Goal: Transaction & Acquisition: Purchase product/service

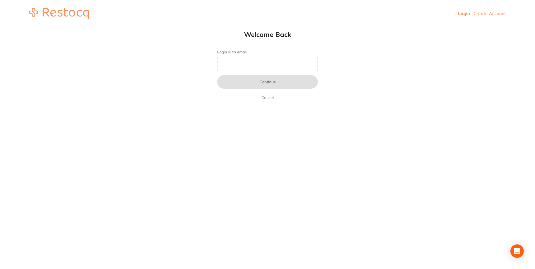
click at [269, 69] on input "Login with email" at bounding box center [267, 64] width 101 height 15
type input "[EMAIL_ADDRESS][DOMAIN_NAME]"
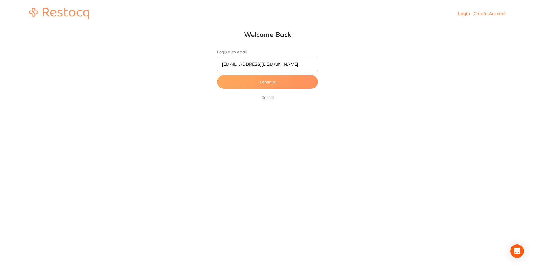
click at [237, 79] on button "Continue" at bounding box center [267, 81] width 101 height 13
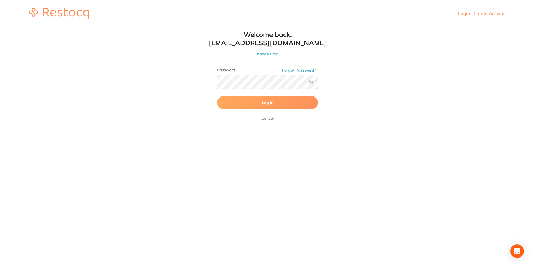
click at [251, 109] on button "Log In" at bounding box center [267, 102] width 101 height 13
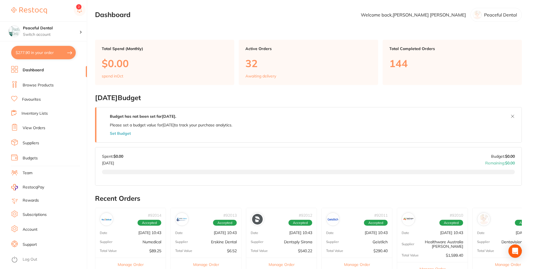
click at [32, 54] on button "$277.90 in your order" at bounding box center [43, 52] width 65 height 13
checkbox input "true"
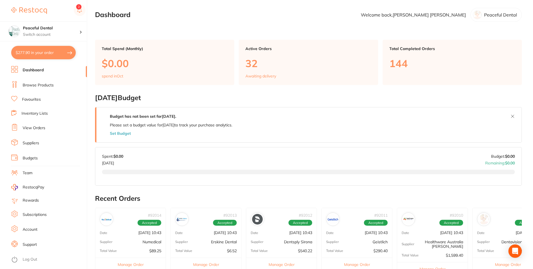
checkbox input "true"
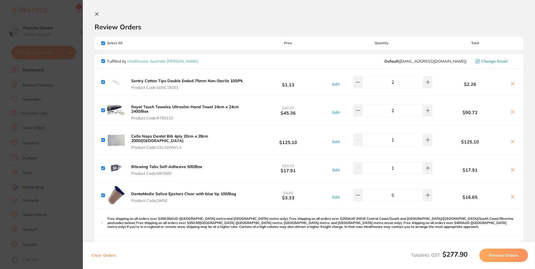
click at [72, 132] on section "Update RRP Set your pre negotiated price for this item. Item Agreed RRP (excl. …" at bounding box center [267, 134] width 535 height 269
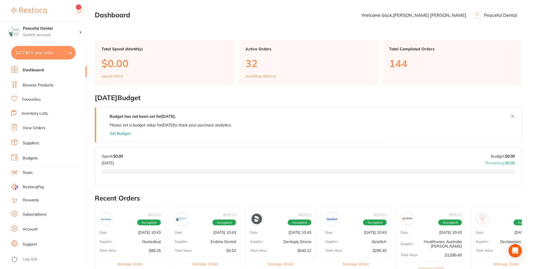
scroll to position [28, 0]
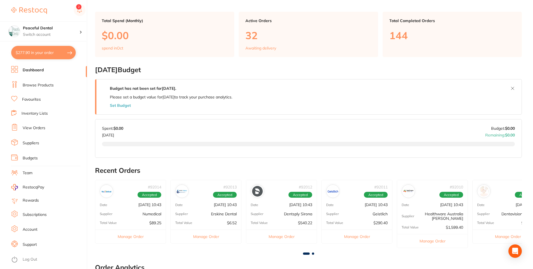
click at [40, 85] on link "Browse Products" at bounding box center [38, 85] width 31 height 6
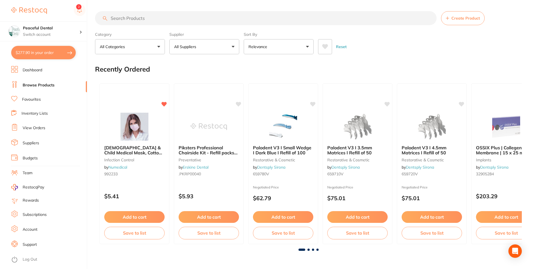
click at [108, 213] on button "Add to cart" at bounding box center [134, 217] width 60 height 12
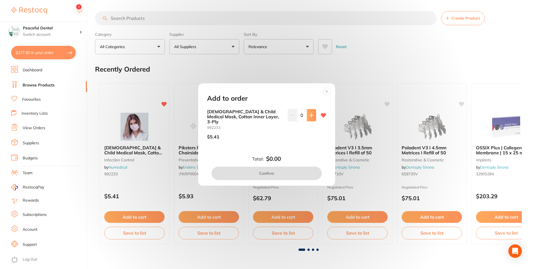
click at [312, 121] on button at bounding box center [311, 115] width 9 height 12
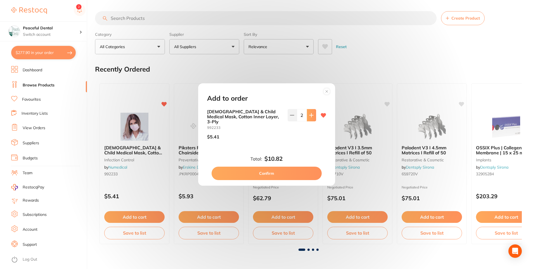
click at [312, 121] on button at bounding box center [311, 115] width 9 height 12
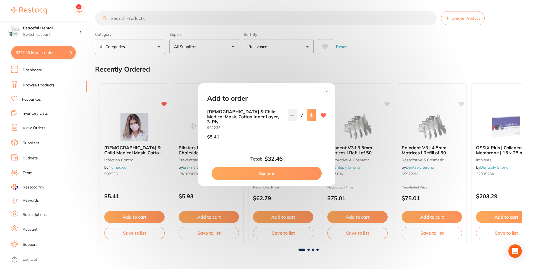
click at [312, 121] on button at bounding box center [311, 115] width 9 height 12
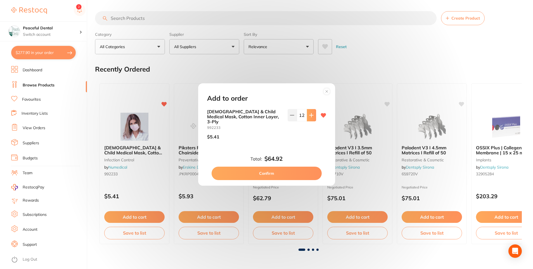
click at [312, 121] on button at bounding box center [311, 115] width 9 height 12
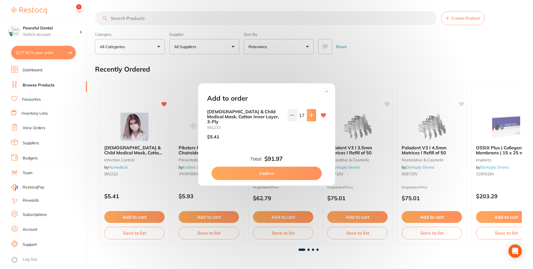
click at [312, 121] on button at bounding box center [311, 115] width 9 height 12
type input "20"
click at [291, 162] on div "Total: $108.20 Confirm" at bounding box center [266, 167] width 133 height 25
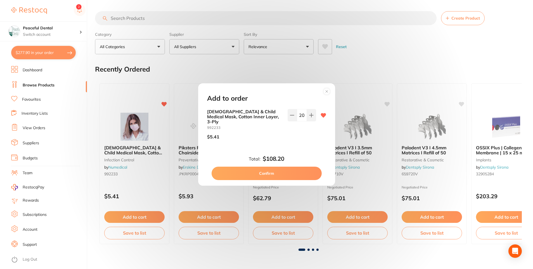
click at [292, 172] on button "Confirm" at bounding box center [267, 173] width 110 height 13
checkbox input "false"
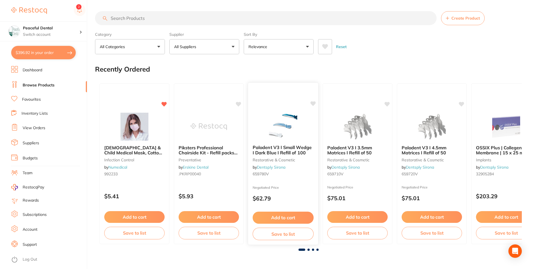
click at [291, 220] on button "Add to cart" at bounding box center [283, 218] width 61 height 12
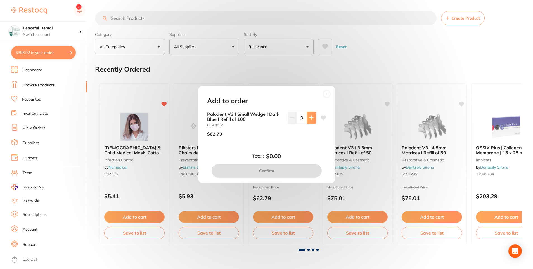
click at [309, 117] on icon at bounding box center [311, 117] width 4 height 4
type input "1"
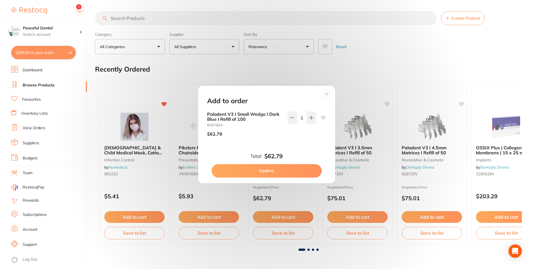
click at [270, 170] on button "Confirm" at bounding box center [267, 170] width 110 height 13
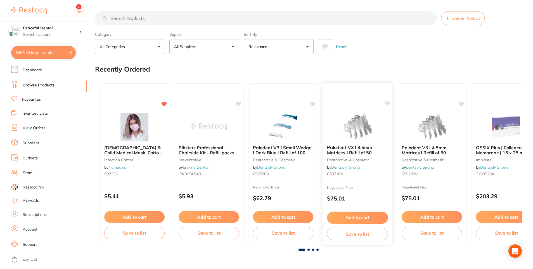
click at [375, 215] on button "Add to cart" at bounding box center [357, 218] width 61 height 12
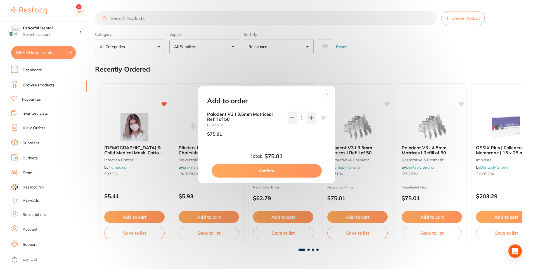
click at [311, 168] on button "Confirm" at bounding box center [267, 170] width 110 height 13
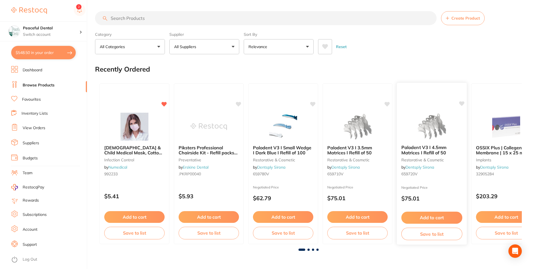
click at [429, 217] on button "Add to cart" at bounding box center [431, 218] width 61 height 12
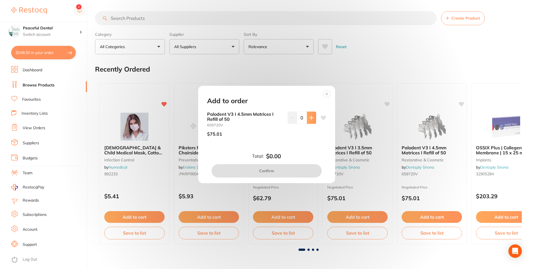
click at [310, 116] on icon at bounding box center [311, 118] width 4 height 4
type input "1"
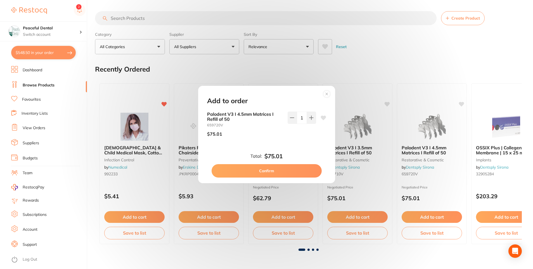
click at [295, 174] on button "Confirm" at bounding box center [267, 170] width 110 height 13
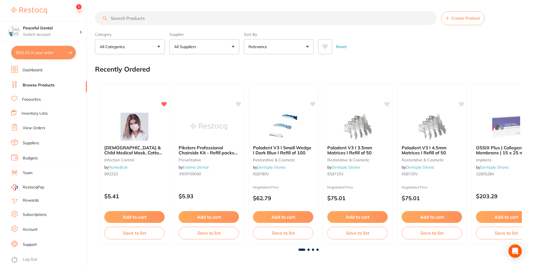
click at [23, 97] on link "Favourites" at bounding box center [31, 100] width 19 height 6
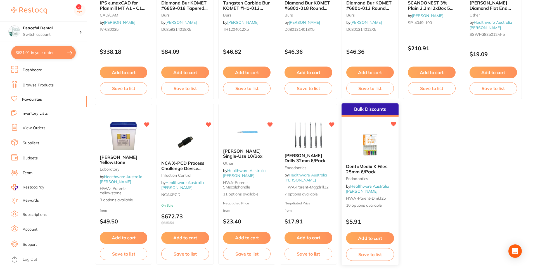
scroll to position [1143, 0]
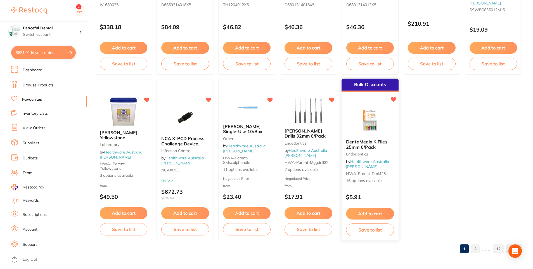
click at [358, 212] on button "Add to cart" at bounding box center [370, 214] width 48 height 12
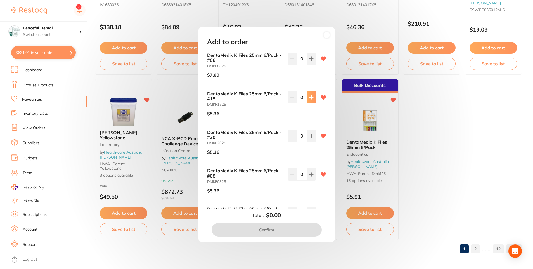
click at [311, 97] on icon at bounding box center [311, 97] width 4 height 4
type input "1"
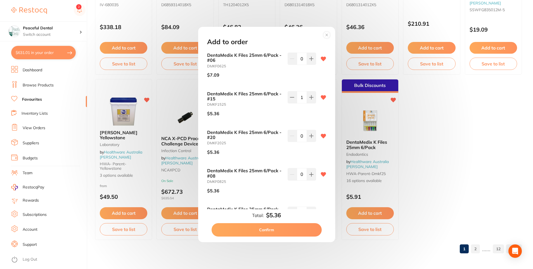
scroll to position [28, 0]
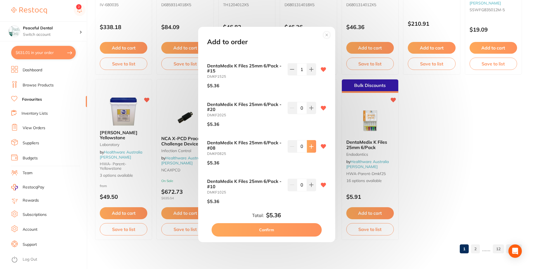
click at [309, 145] on icon at bounding box center [311, 146] width 4 height 4
type input "1"
click at [309, 184] on icon at bounding box center [311, 185] width 4 height 4
type input "1"
click at [289, 233] on button "Confirm" at bounding box center [267, 229] width 110 height 13
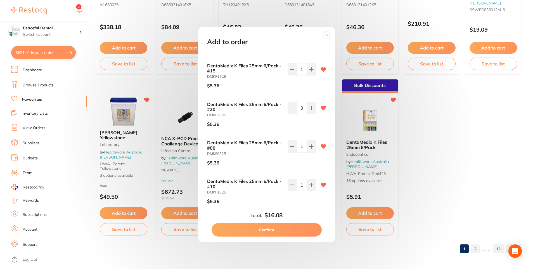
checkbox input "false"
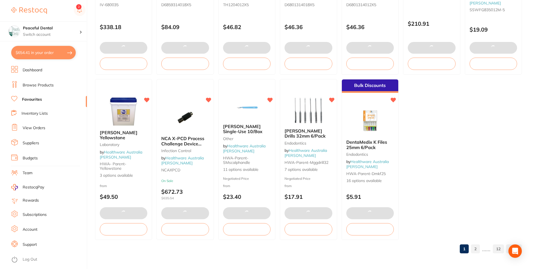
click at [477, 248] on link "2" at bounding box center [475, 248] width 9 height 11
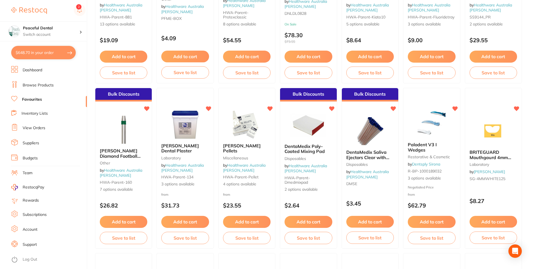
scroll to position [136, 0]
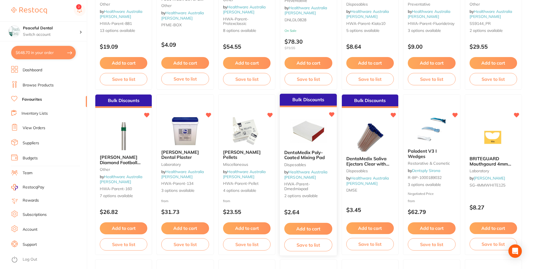
click at [299, 224] on button "Add to cart" at bounding box center [308, 229] width 48 height 12
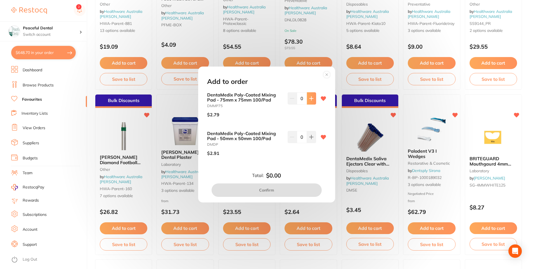
click at [311, 98] on icon at bounding box center [311, 98] width 4 height 4
type input "1"
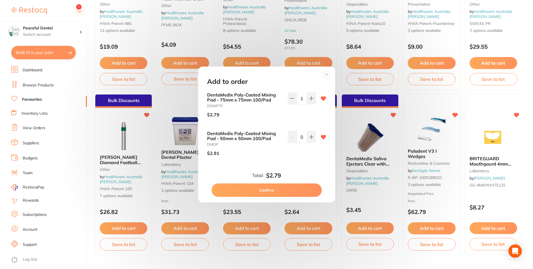
click at [294, 190] on button "Confirm" at bounding box center [267, 189] width 110 height 13
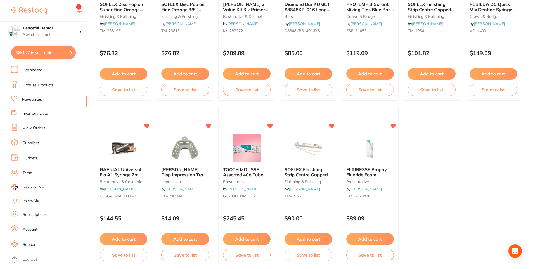
scroll to position [1143, 0]
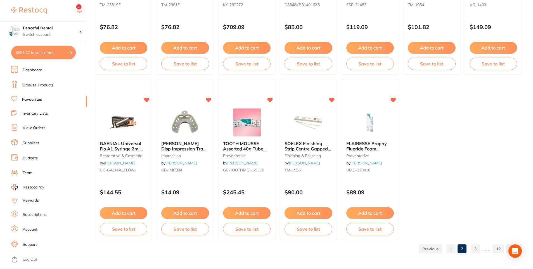
click at [477, 249] on link "3" at bounding box center [475, 248] width 9 height 11
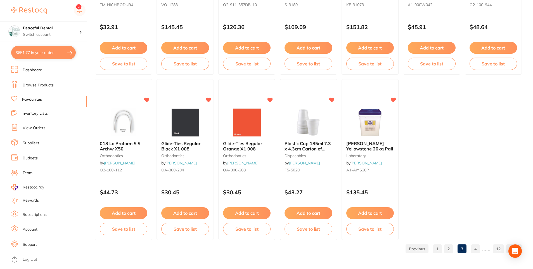
click at [473, 248] on link "4" at bounding box center [475, 248] width 9 height 11
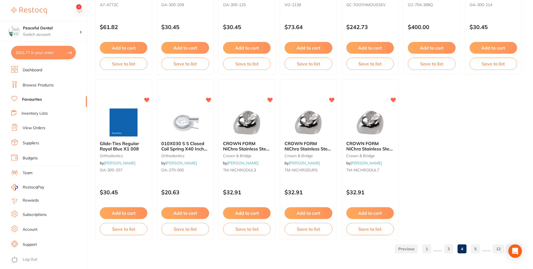
click at [477, 247] on link "5" at bounding box center [475, 248] width 9 height 11
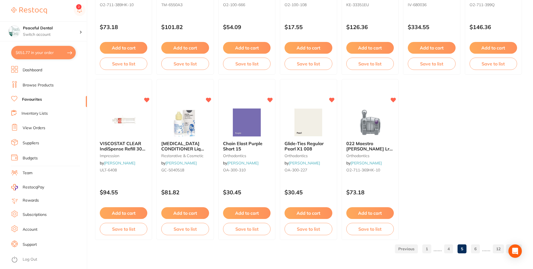
click at [478, 251] on link "6" at bounding box center [475, 248] width 9 height 11
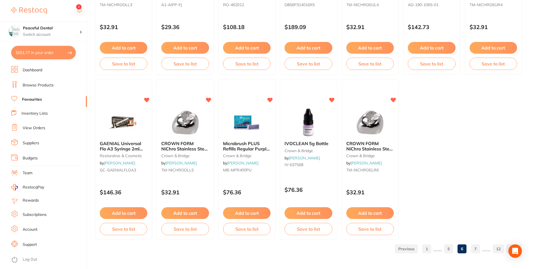
click at [476, 249] on link "7" at bounding box center [475, 248] width 9 height 11
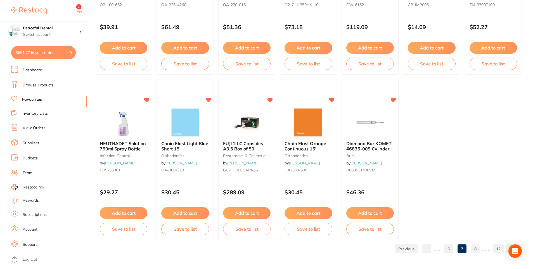
click at [478, 251] on link "8" at bounding box center [475, 248] width 9 height 11
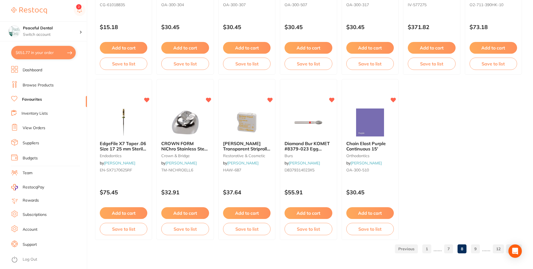
click at [473, 248] on link "9" at bounding box center [475, 248] width 9 height 11
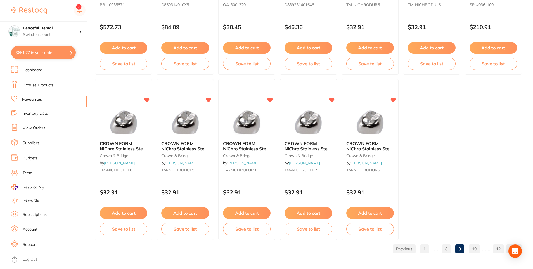
click at [475, 250] on link "10" at bounding box center [474, 248] width 11 height 11
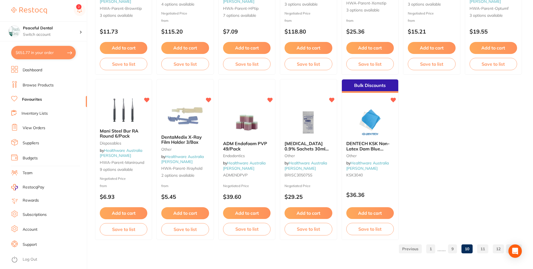
click at [386, 212] on button "Add to cart" at bounding box center [370, 213] width 48 height 12
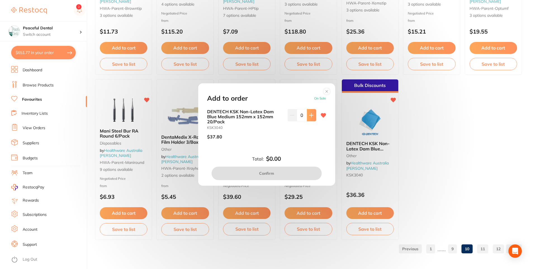
click at [313, 109] on button at bounding box center [311, 115] width 9 height 12
click at [309, 114] on icon at bounding box center [311, 115] width 4 height 4
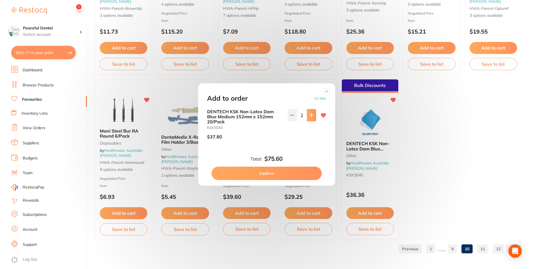
click at [311, 115] on icon at bounding box center [311, 115] width 4 height 4
click at [292, 116] on icon at bounding box center [292, 115] width 4 height 4
type input "2"
click at [302, 175] on button "Confirm" at bounding box center [267, 173] width 110 height 13
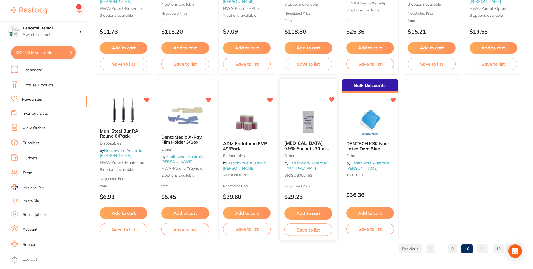
click at [304, 213] on button "Add to cart" at bounding box center [308, 214] width 48 height 12
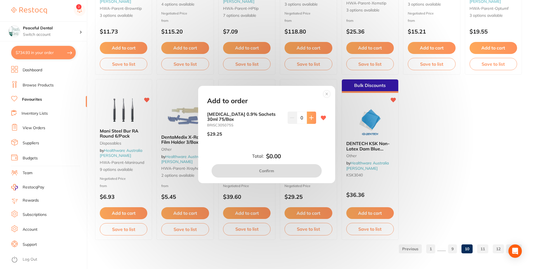
click at [309, 119] on icon at bounding box center [311, 117] width 4 height 4
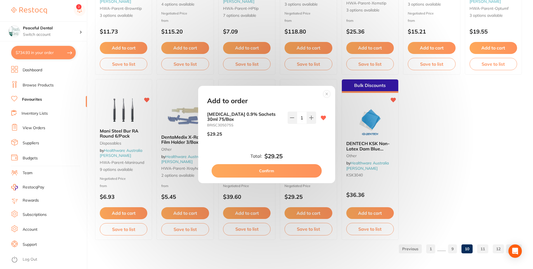
type input "1"
click at [306, 169] on button "Confirm" at bounding box center [267, 170] width 110 height 13
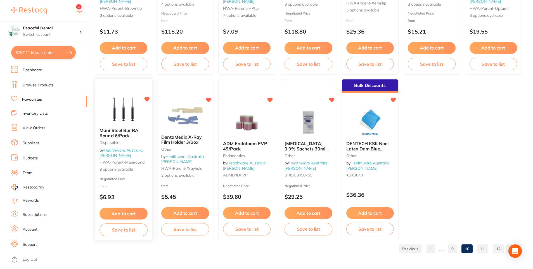
click at [115, 212] on button "Add to cart" at bounding box center [124, 214] width 48 height 12
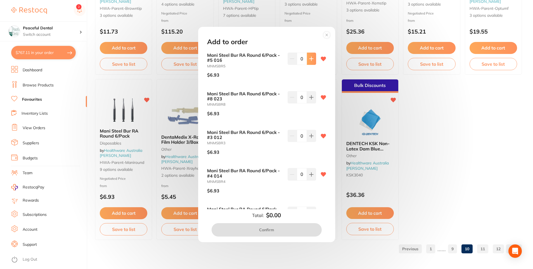
click at [311, 57] on icon at bounding box center [311, 58] width 4 height 4
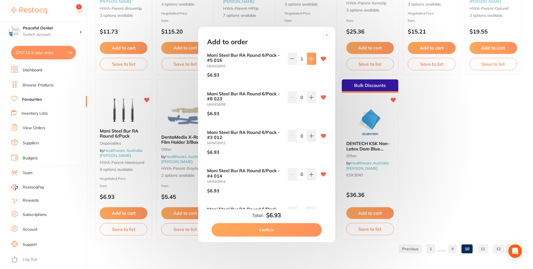
click at [310, 62] on button at bounding box center [311, 59] width 9 height 12
type input "2"
click at [310, 98] on icon at bounding box center [311, 97] width 4 height 4
type input "2"
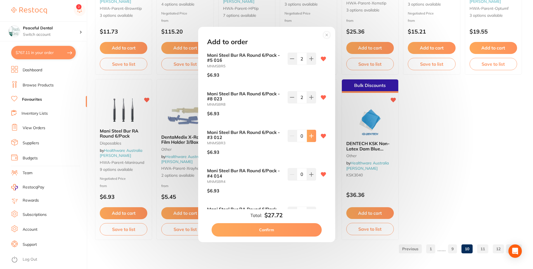
click at [311, 140] on button at bounding box center [311, 136] width 9 height 12
type input "2"
click at [311, 179] on button at bounding box center [311, 174] width 9 height 12
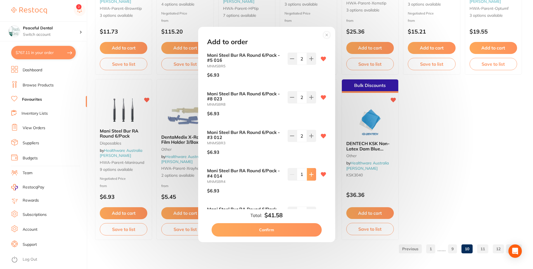
type input "2"
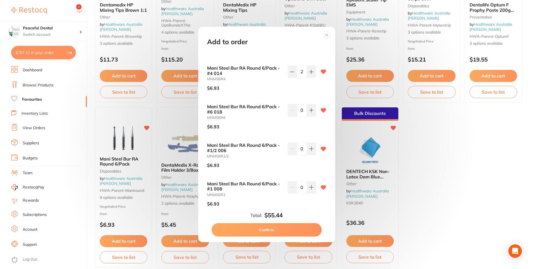
scroll to position [112, 0]
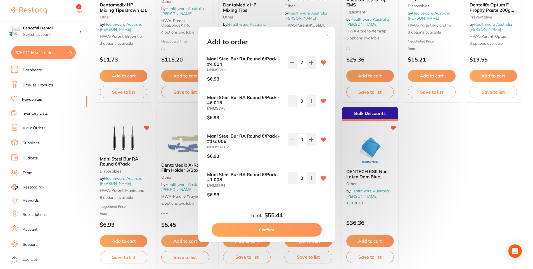
click at [286, 229] on button "Confirm" at bounding box center [267, 229] width 110 height 13
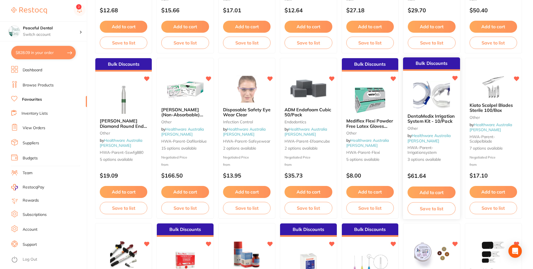
scroll to position [668, 0]
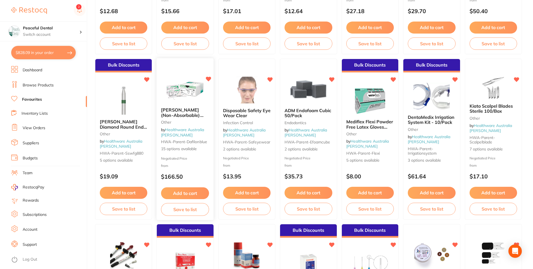
click at [191, 196] on button "Add to cart" at bounding box center [185, 193] width 48 height 12
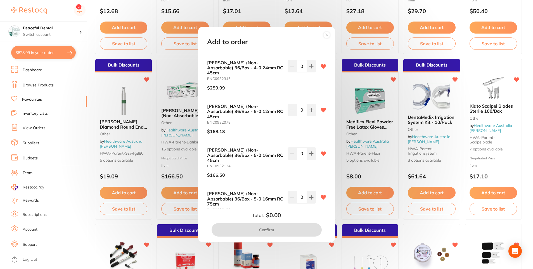
scroll to position [308, 0]
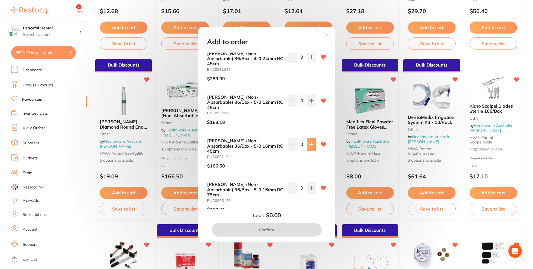
click at [307, 138] on button at bounding box center [311, 144] width 9 height 12
type input "1"
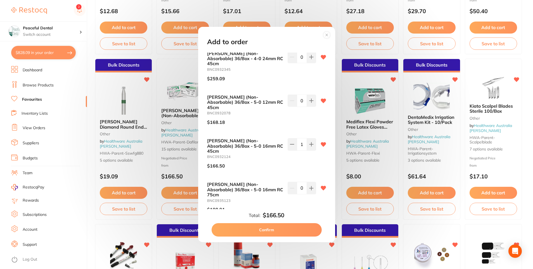
click at [288, 227] on button "Confirm" at bounding box center [267, 229] width 110 height 13
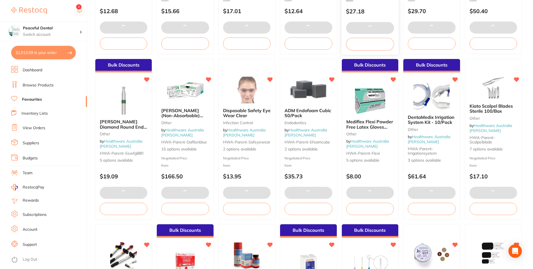
scroll to position [528, 0]
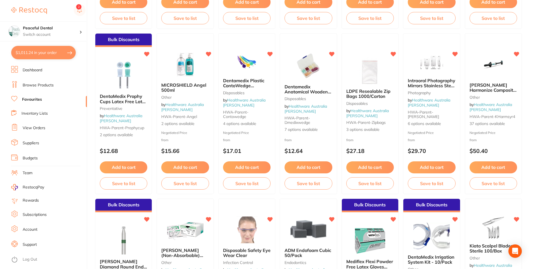
click at [388, 166] on button "Add to cart" at bounding box center [370, 167] width 48 height 12
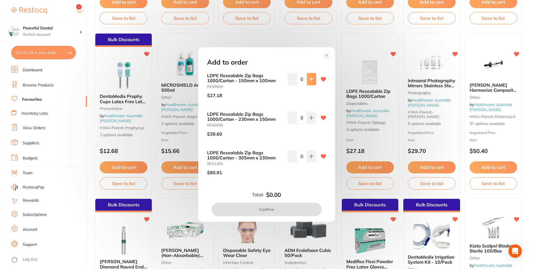
click at [309, 76] on button at bounding box center [311, 79] width 9 height 12
type input "1"
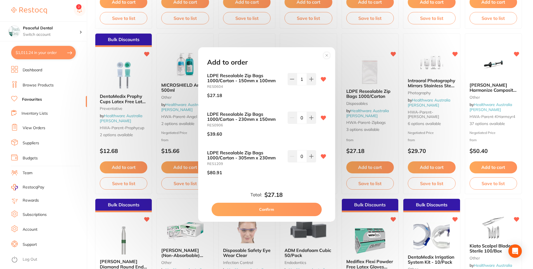
click at [265, 213] on button "Confirm" at bounding box center [267, 209] width 110 height 13
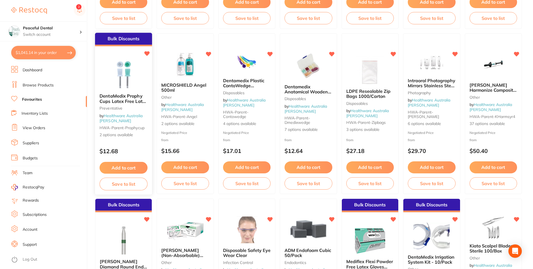
click at [139, 168] on button "Add to cart" at bounding box center [124, 168] width 48 height 12
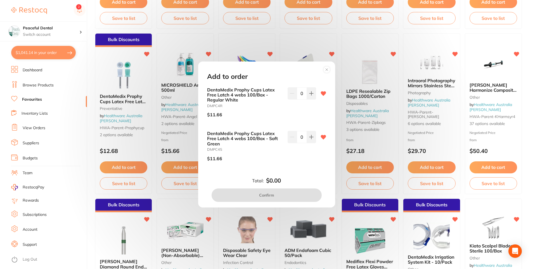
click at [312, 92] on icon at bounding box center [311, 93] width 4 height 4
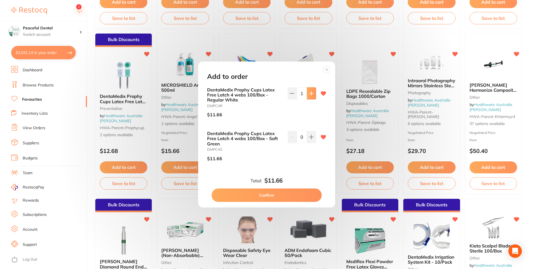
click at [307, 94] on button at bounding box center [311, 93] width 9 height 12
type input "2"
click at [271, 196] on button "Confirm" at bounding box center [267, 194] width 110 height 13
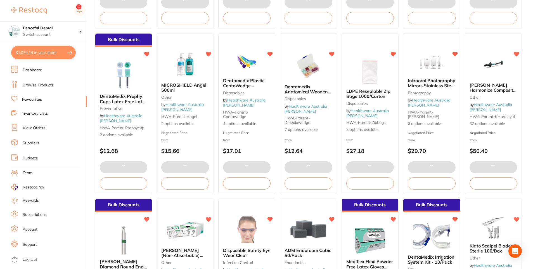
scroll to position [416, 0]
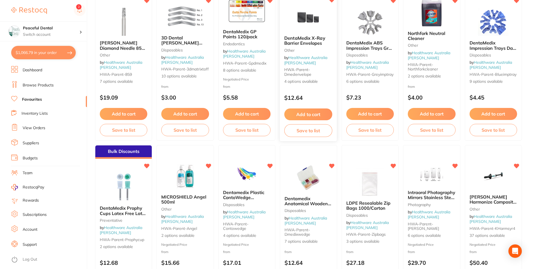
click at [316, 110] on button "Add to cart" at bounding box center [308, 114] width 48 height 12
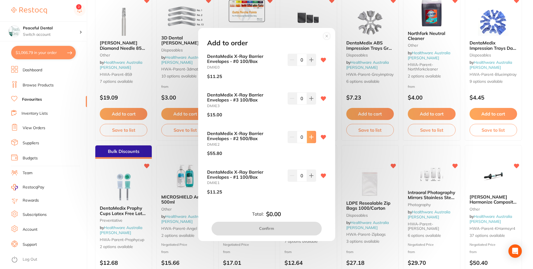
click at [312, 138] on icon at bounding box center [311, 137] width 4 height 4
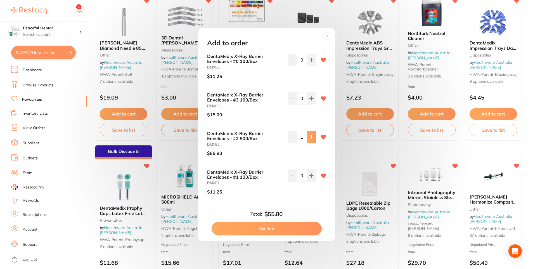
click at [312, 138] on icon at bounding box center [311, 137] width 4 height 4
type input "3"
click at [295, 228] on button "Confirm" at bounding box center [267, 228] width 110 height 13
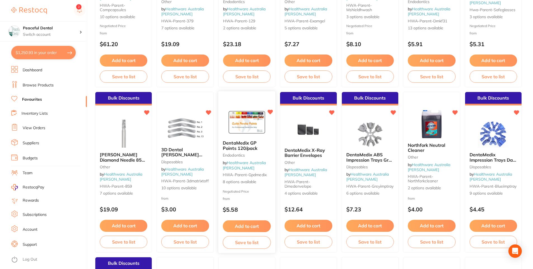
scroll to position [192, 0]
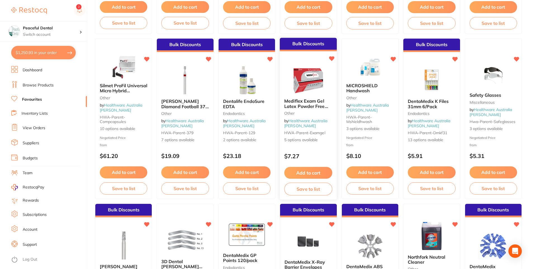
click at [303, 170] on button "Add to cart" at bounding box center [308, 173] width 48 height 12
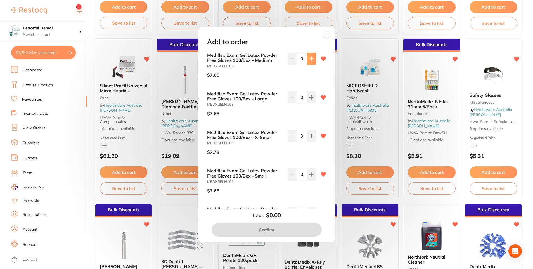
click at [309, 59] on icon at bounding box center [311, 58] width 4 height 4
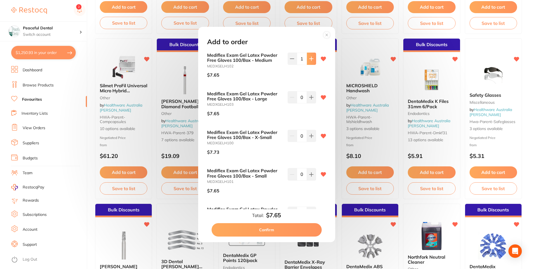
click at [309, 59] on icon at bounding box center [311, 58] width 4 height 4
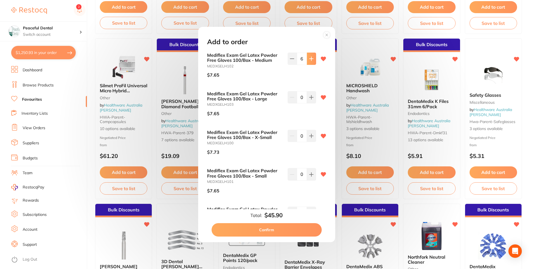
click at [309, 59] on icon at bounding box center [311, 58] width 4 height 4
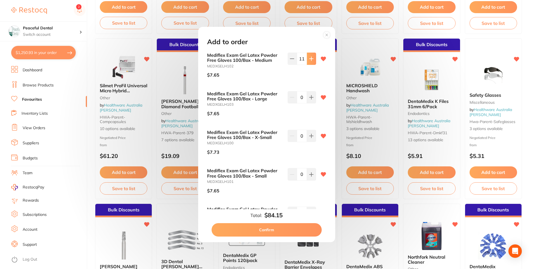
click at [309, 59] on icon at bounding box center [311, 58] width 4 height 4
type input "12"
click at [310, 99] on icon at bounding box center [311, 97] width 4 height 4
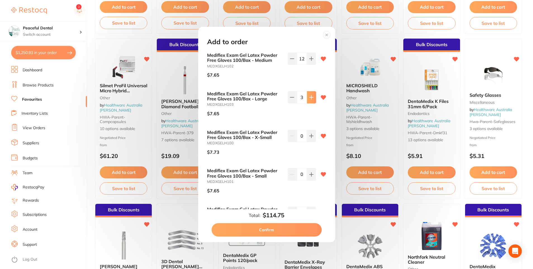
click at [310, 99] on icon at bounding box center [311, 97] width 4 height 4
type input "4"
click at [309, 134] on icon at bounding box center [311, 136] width 4 height 4
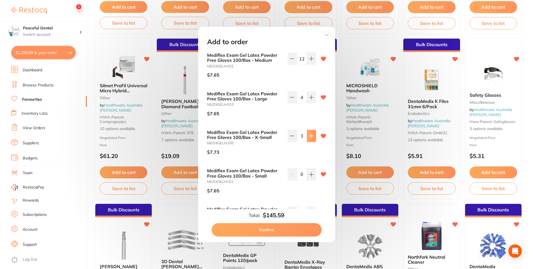
click at [310, 134] on icon at bounding box center [311, 136] width 4 height 4
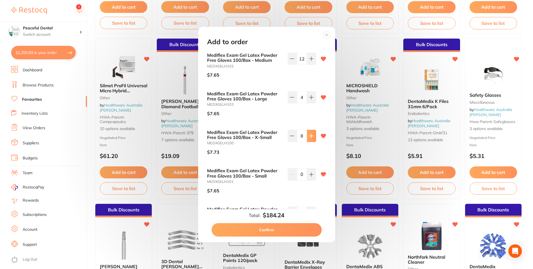
click at [310, 134] on icon at bounding box center [311, 136] width 4 height 4
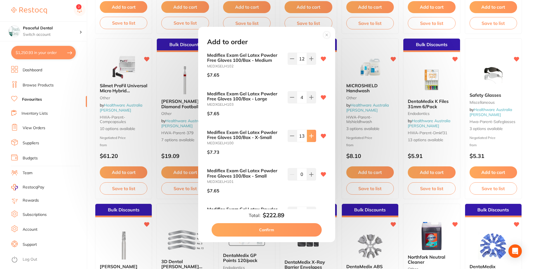
click at [310, 134] on icon at bounding box center [311, 136] width 4 height 4
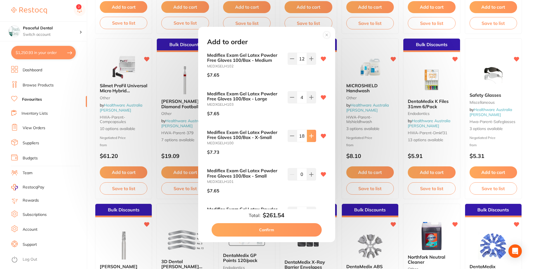
click at [310, 134] on icon at bounding box center [311, 136] width 4 height 4
type input "20"
click at [316, 172] on div "Mediflex Exam Gel Latex Powder Free Gloves 100/Box - Small MEDXGELH101 $7.65 0" at bounding box center [266, 183] width 119 height 30
click at [313, 174] on button at bounding box center [311, 174] width 9 height 12
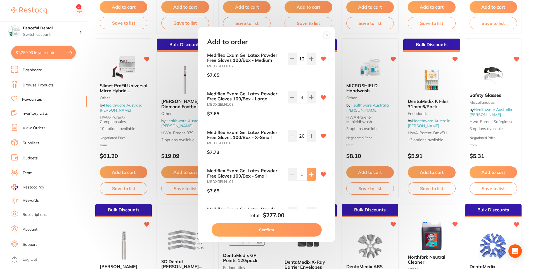
click at [313, 174] on button at bounding box center [311, 174] width 9 height 12
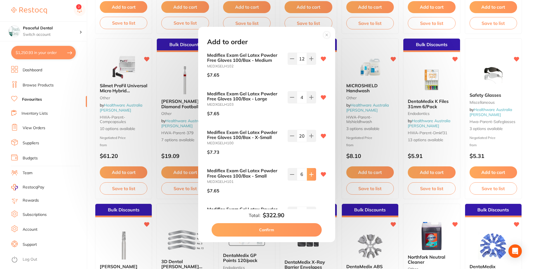
click at [313, 174] on button at bounding box center [311, 174] width 9 height 12
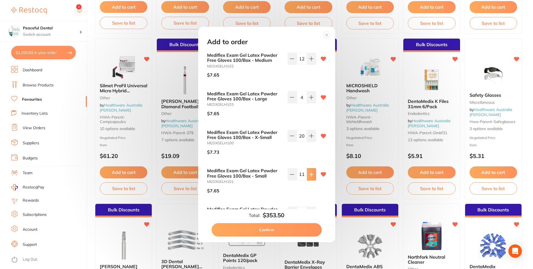
click at [313, 174] on button at bounding box center [311, 174] width 9 height 12
click at [312, 174] on button at bounding box center [311, 174] width 9 height 12
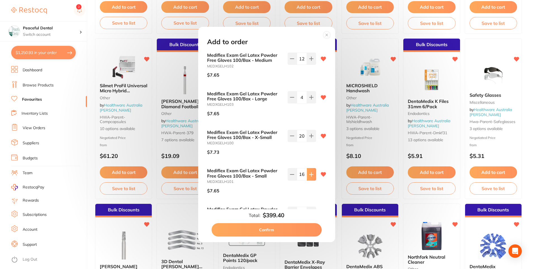
click at [311, 173] on icon at bounding box center [311, 174] width 4 height 4
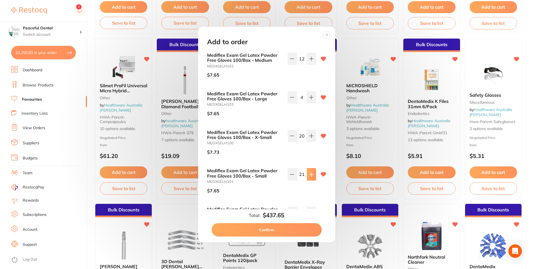
click at [311, 173] on icon at bounding box center [311, 174] width 4 height 4
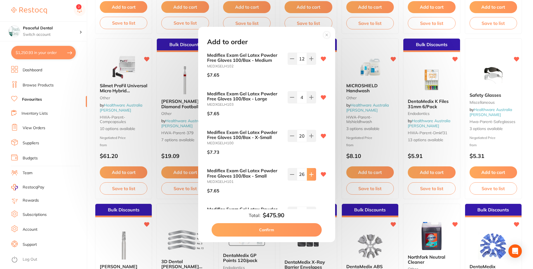
click at [311, 173] on icon at bounding box center [311, 174] width 4 height 4
type input "30"
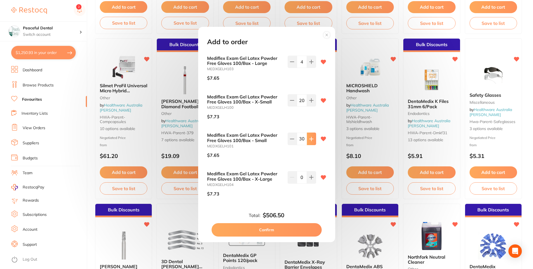
scroll to position [36, 0]
click at [290, 226] on button "Confirm" at bounding box center [267, 229] width 110 height 13
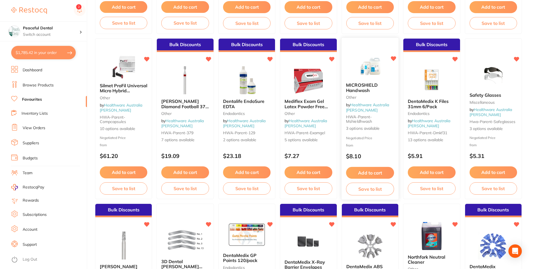
click at [365, 172] on button "Add to cart" at bounding box center [370, 173] width 48 height 12
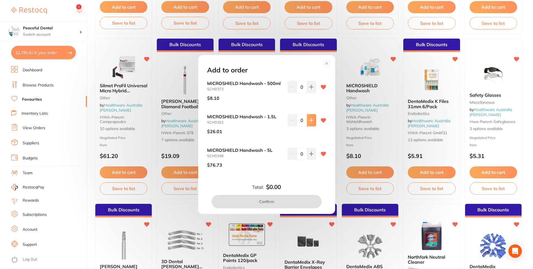
click at [311, 119] on icon at bounding box center [311, 120] width 4 height 4
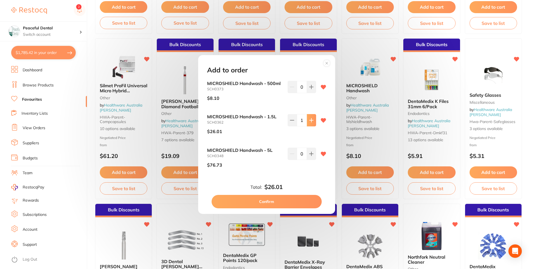
click at [311, 119] on icon at bounding box center [311, 120] width 4 height 4
type input "3"
click at [312, 88] on icon at bounding box center [311, 87] width 4 height 4
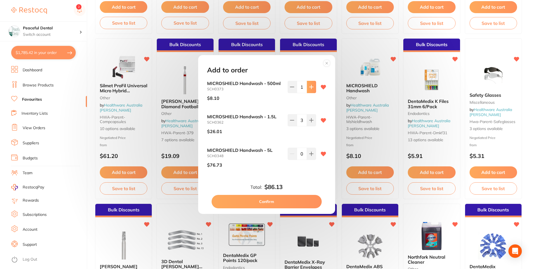
type input "2"
click at [289, 200] on button "Confirm" at bounding box center [267, 201] width 110 height 13
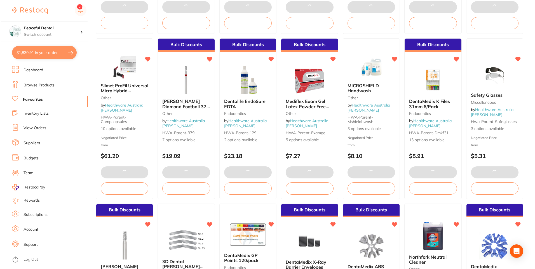
scroll to position [0, 0]
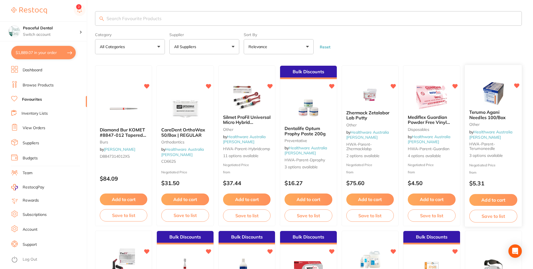
click at [487, 114] on span "Terumo Agani Needles 100/Box" at bounding box center [487, 115] width 36 height 11
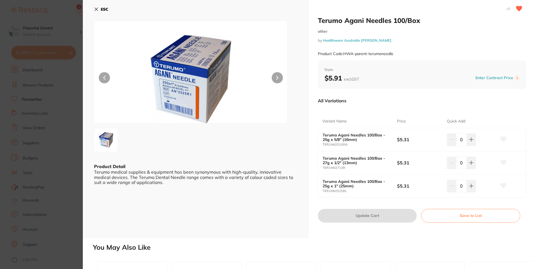
click at [97, 9] on icon at bounding box center [96, 9] width 4 height 4
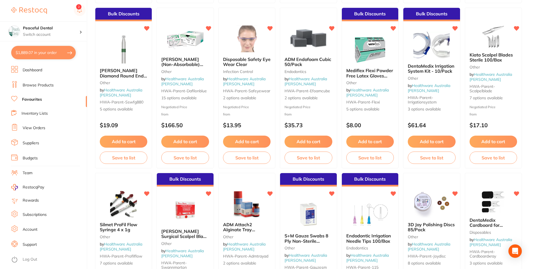
scroll to position [727, 0]
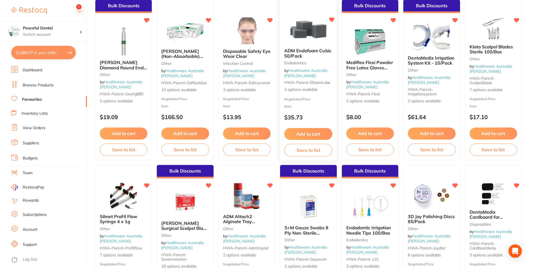
click at [304, 138] on button "Add to cart" at bounding box center [308, 134] width 48 height 12
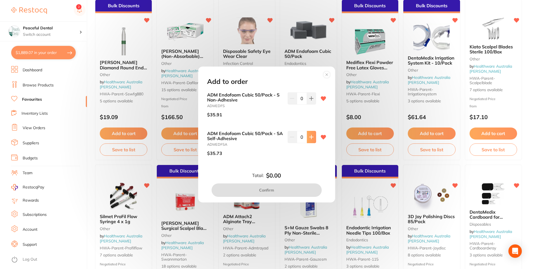
click at [309, 139] on icon at bounding box center [311, 137] width 4 height 4
type input "1"
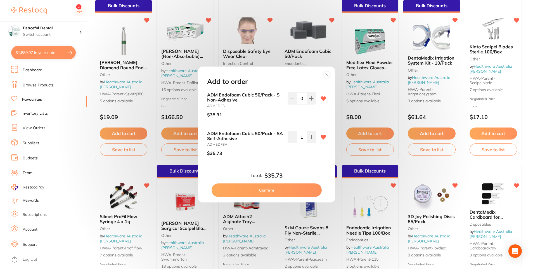
click at [293, 191] on button "Confirm" at bounding box center [267, 189] width 110 height 13
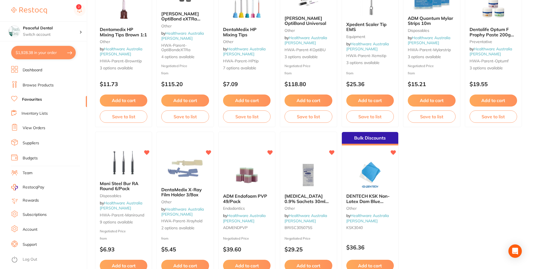
scroll to position [1143, 0]
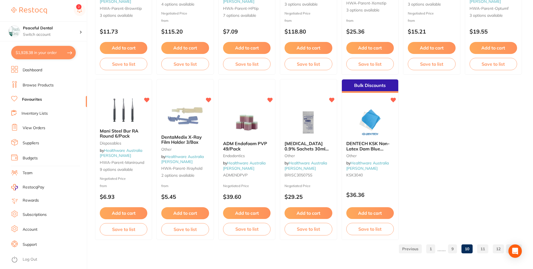
click at [481, 248] on link "11" at bounding box center [482, 248] width 11 height 11
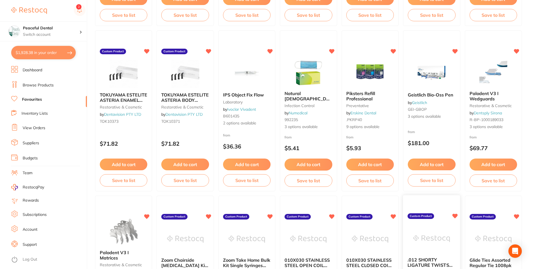
scroll to position [696, 0]
click at [373, 167] on button "Add to cart" at bounding box center [370, 165] width 48 height 12
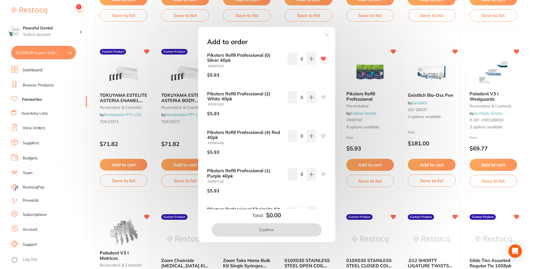
scroll to position [190, 0]
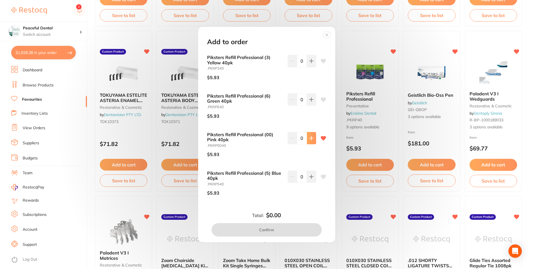
click at [309, 143] on button at bounding box center [311, 138] width 9 height 12
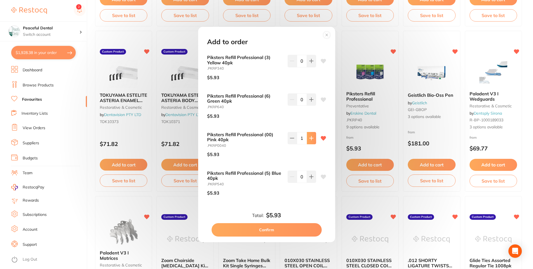
click at [309, 143] on button at bounding box center [311, 138] width 9 height 12
type input "3"
click at [284, 231] on button "Confirm" at bounding box center [267, 229] width 110 height 13
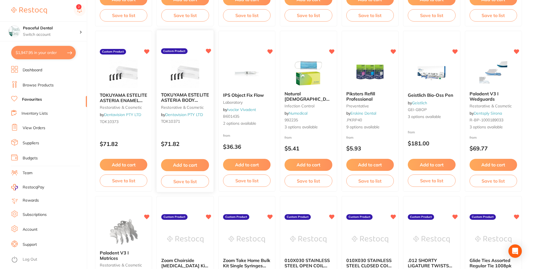
click at [185, 169] on button "Add to cart" at bounding box center [185, 165] width 48 height 12
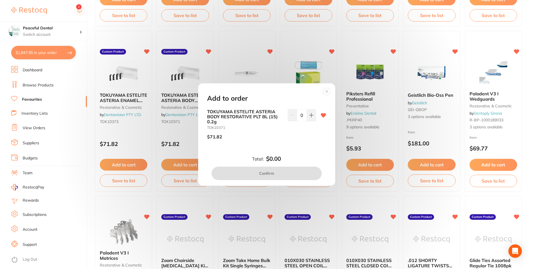
click at [327, 91] on circle at bounding box center [326, 91] width 6 height 6
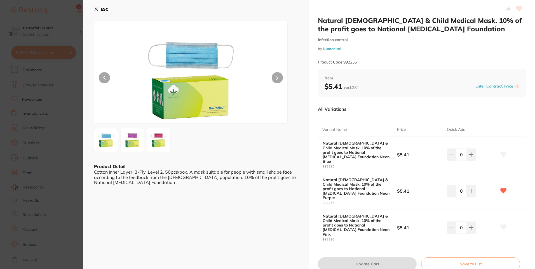
click at [96, 8] on icon at bounding box center [96, 9] width 4 height 4
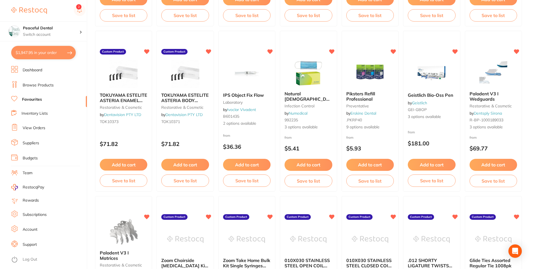
scroll to position [528, 0]
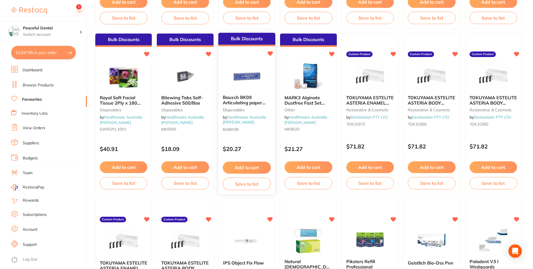
click at [252, 169] on button "Add to cart" at bounding box center [247, 168] width 48 height 12
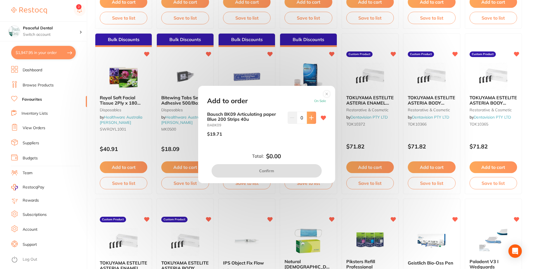
click at [314, 117] on button at bounding box center [311, 118] width 9 height 12
type input "2"
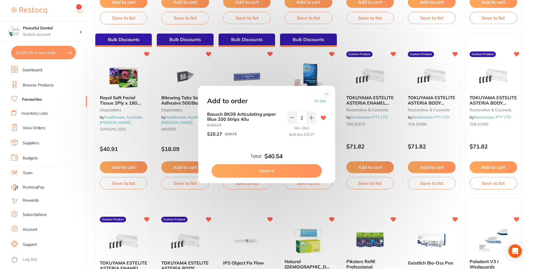
click at [294, 168] on button "Confirm" at bounding box center [267, 170] width 110 height 13
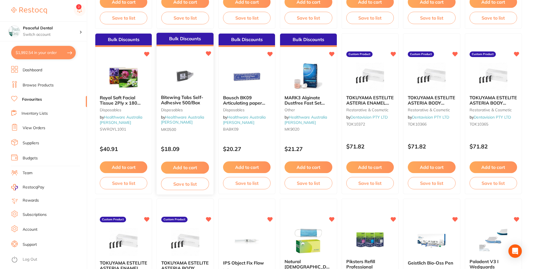
click at [186, 164] on button "Add to cart" at bounding box center [185, 168] width 48 height 12
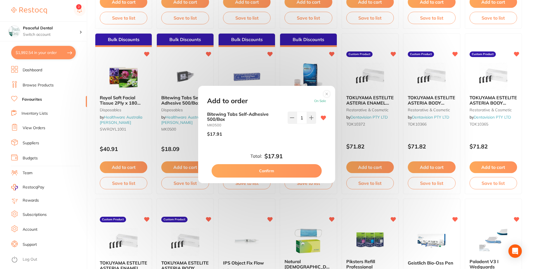
click at [326, 95] on icon at bounding box center [327, 94] width 2 height 2
click at [118, 165] on section at bounding box center [266, 134] width 533 height 269
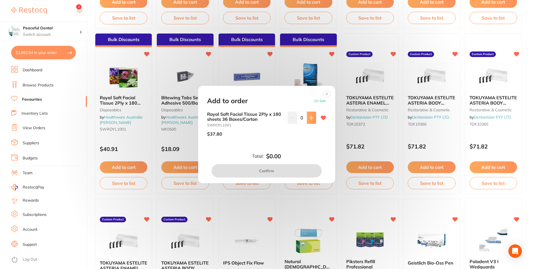
click at [307, 120] on button at bounding box center [311, 118] width 9 height 12
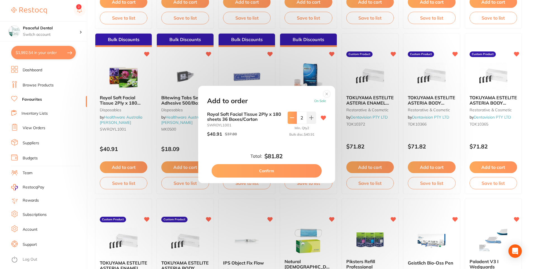
click at [294, 116] on button at bounding box center [292, 118] width 9 height 12
type input "1"
click at [271, 169] on button "Confirm" at bounding box center [267, 170] width 110 height 13
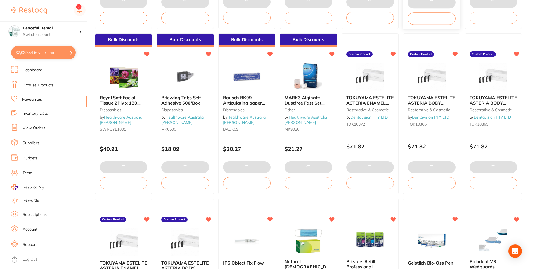
scroll to position [360, 0]
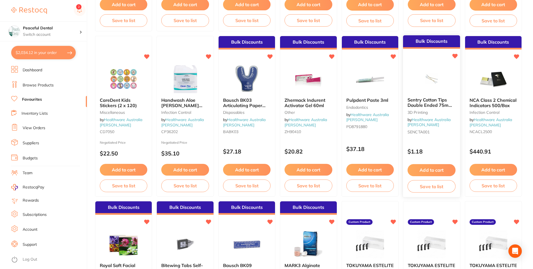
click at [425, 166] on button "Add to cart" at bounding box center [432, 170] width 48 height 12
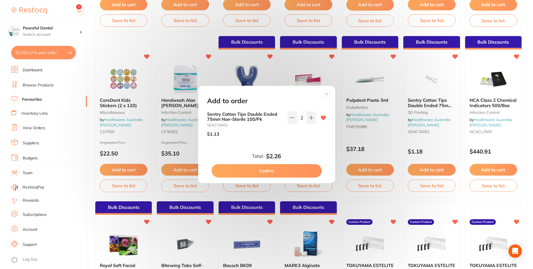
click at [329, 94] on circle at bounding box center [326, 94] width 6 height 6
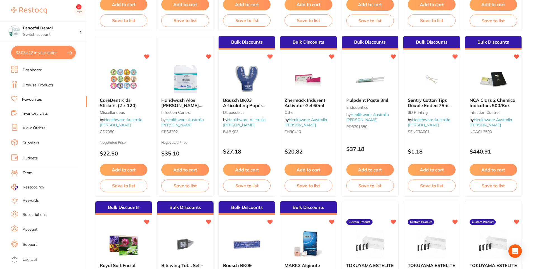
click at [134, 170] on button "Add to cart" at bounding box center [124, 170] width 48 height 12
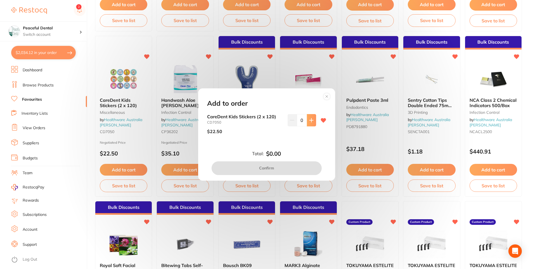
click at [313, 119] on button at bounding box center [311, 120] width 9 height 12
type input "1"
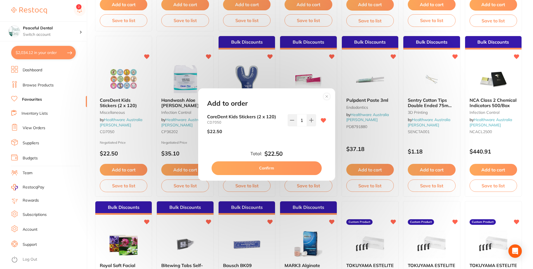
click at [273, 162] on button "Confirm" at bounding box center [267, 167] width 110 height 13
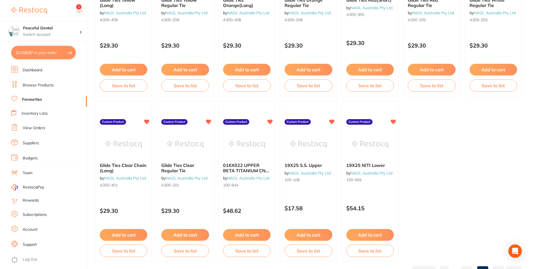
scroll to position [1143, 0]
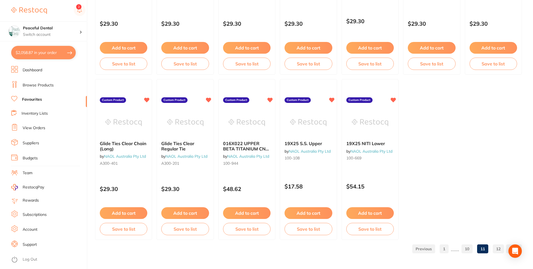
click at [502, 251] on link "12" at bounding box center [498, 248] width 11 height 11
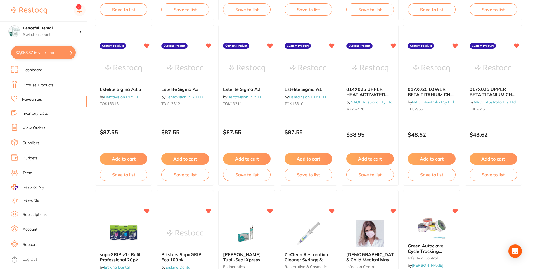
scroll to position [314, 0]
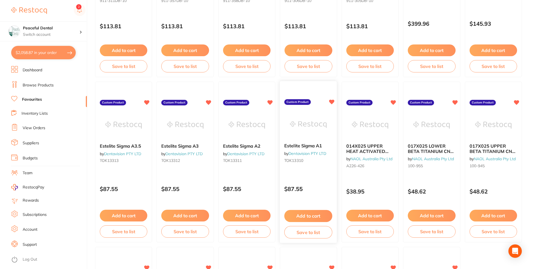
click at [316, 214] on button "Add to cart" at bounding box center [308, 216] width 48 height 12
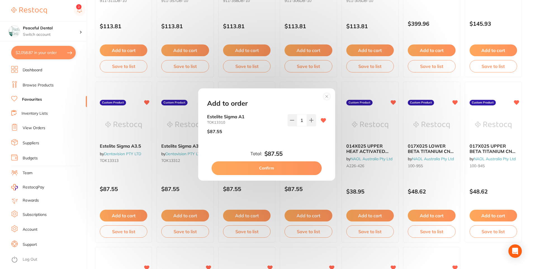
click at [307, 168] on button "Confirm" at bounding box center [267, 167] width 110 height 13
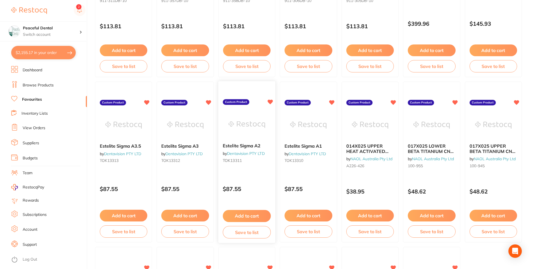
click at [261, 213] on button "Add to cart" at bounding box center [247, 216] width 48 height 12
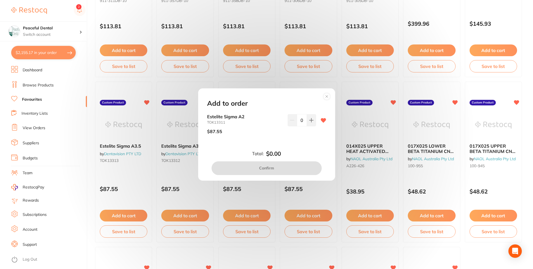
click at [310, 119] on icon at bounding box center [311, 121] width 4 height 4
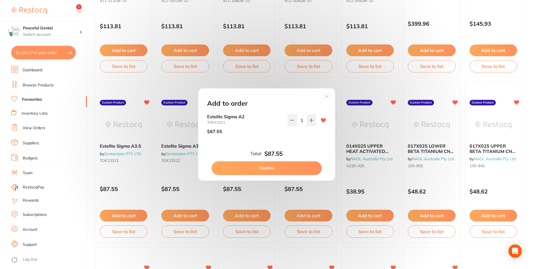
click at [310, 119] on icon at bounding box center [311, 121] width 4 height 4
type input "4"
click at [294, 169] on button "Confirm" at bounding box center [267, 167] width 110 height 13
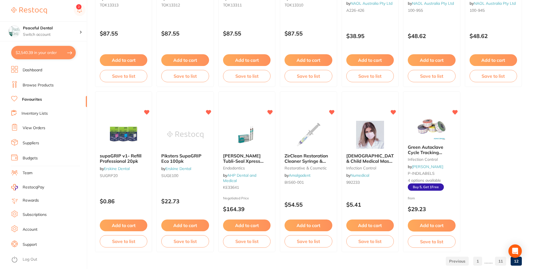
scroll to position [482, 0]
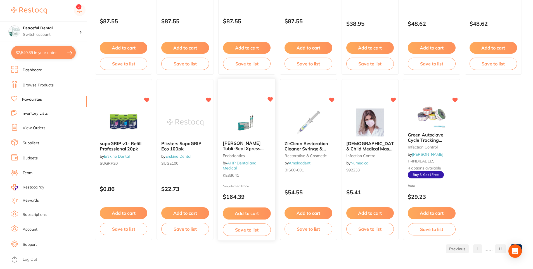
click at [263, 212] on button "Add to cart" at bounding box center [247, 214] width 48 height 12
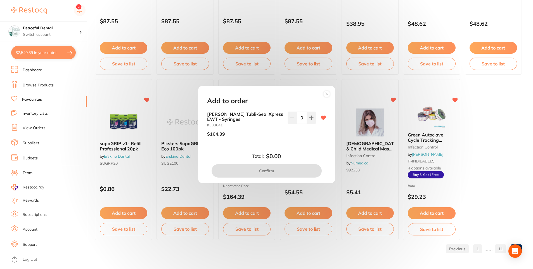
click at [316, 121] on div "[PERSON_NAME] Tubli-Seal Xpress EWT - Syringes KE33641 $164.39 0" at bounding box center [266, 127] width 119 height 30
click at [309, 117] on icon at bounding box center [311, 117] width 4 height 4
type input "1"
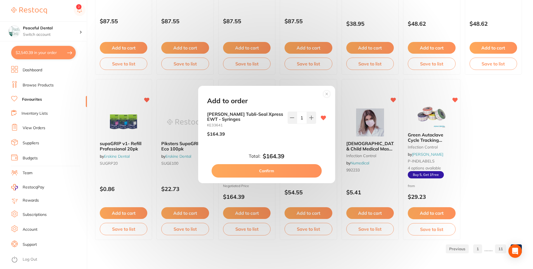
click at [292, 176] on button "Confirm" at bounding box center [267, 170] width 110 height 13
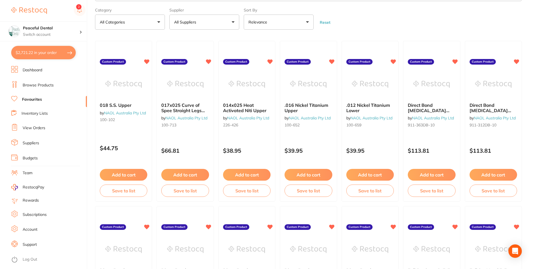
scroll to position [0, 0]
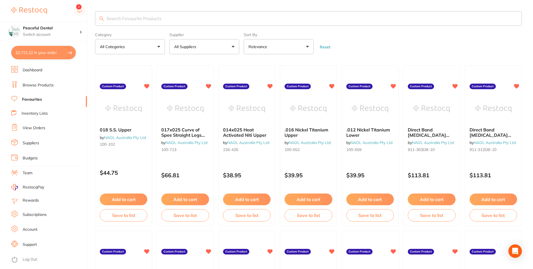
click at [44, 48] on button "$2,721.22 in your order" at bounding box center [43, 52] width 65 height 13
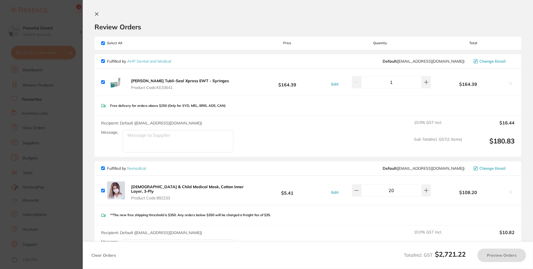
checkbox input "true"
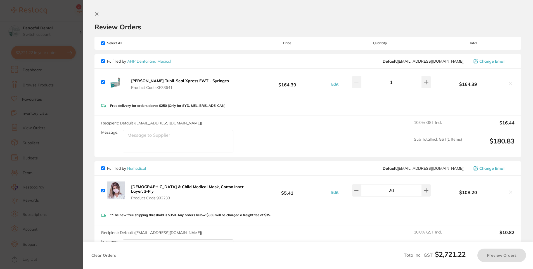
checkbox input "true"
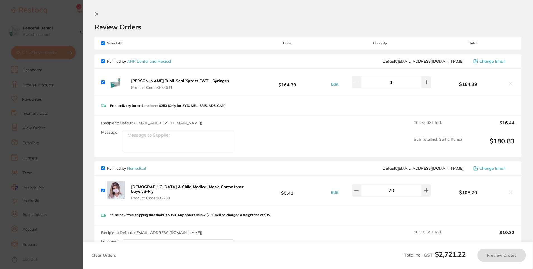
checkbox input "true"
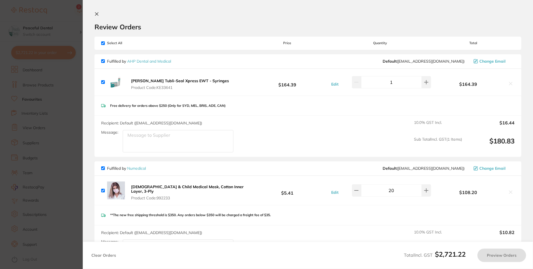
checkbox input "true"
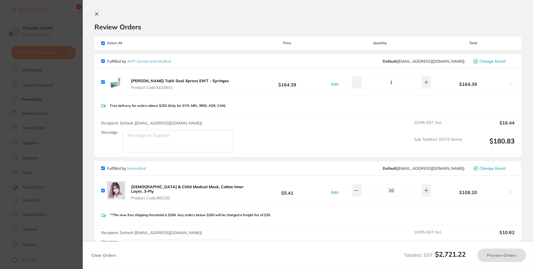
checkbox input "true"
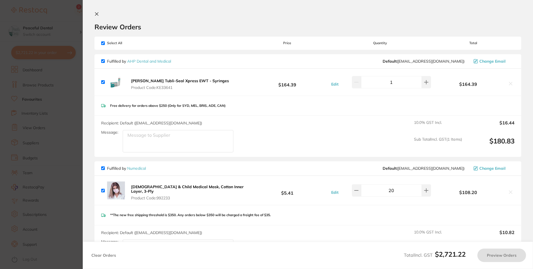
checkbox input "true"
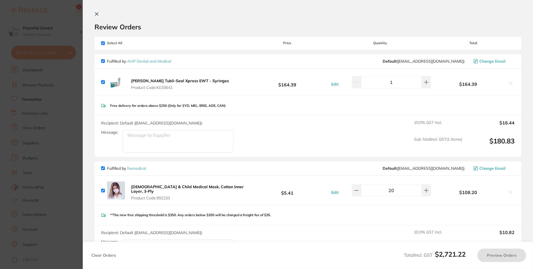
checkbox input "true"
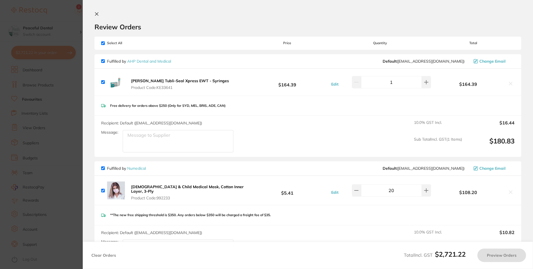
checkbox input "true"
